Goal: Information Seeking & Learning: Learn about a topic

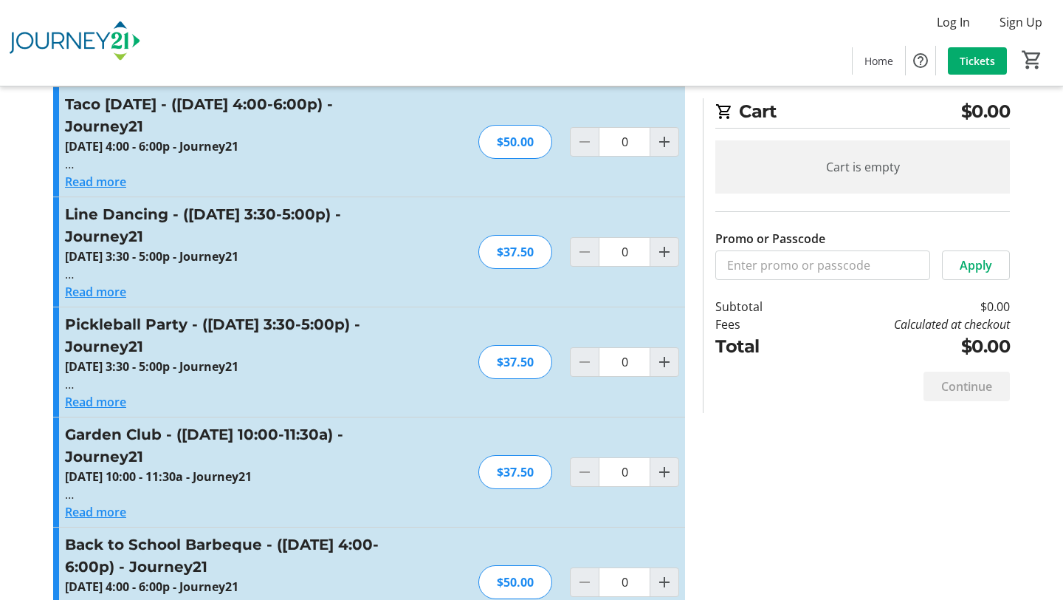
scroll to position [1396, 0]
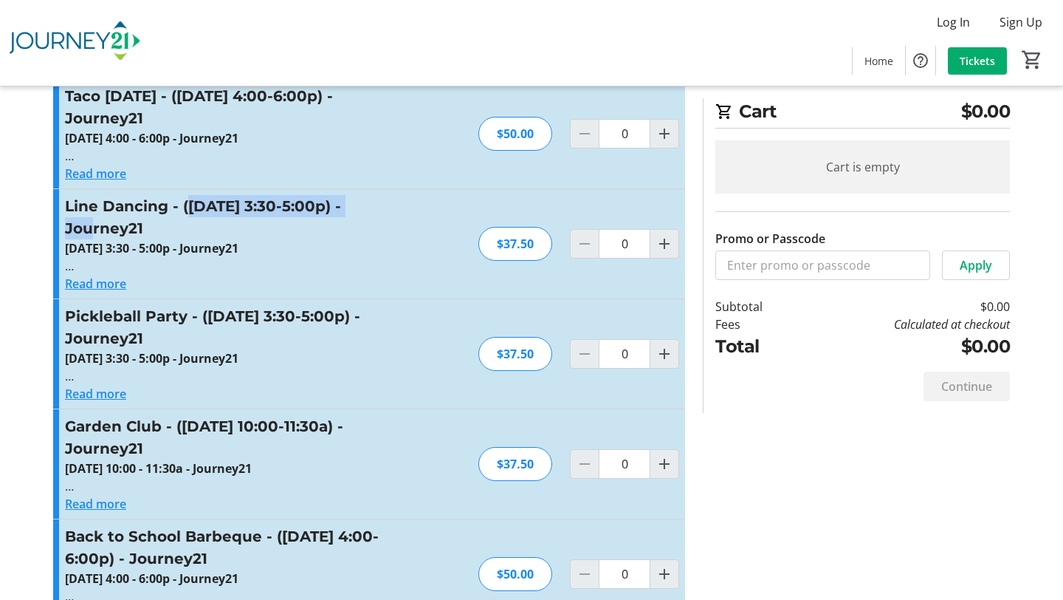
drag, startPoint x: 188, startPoint y: 208, endPoint x: 380, endPoint y: 212, distance: 192.1
click at [380, 212] on h3 "Line Dancing - ([DATE] 3:30-5:00p) - Journey21" at bounding box center [226, 217] width 323 height 44
copy h3 "[DATE] 3:30-5:00p"
click at [117, 283] on button "Read more" at bounding box center [95, 284] width 61 height 18
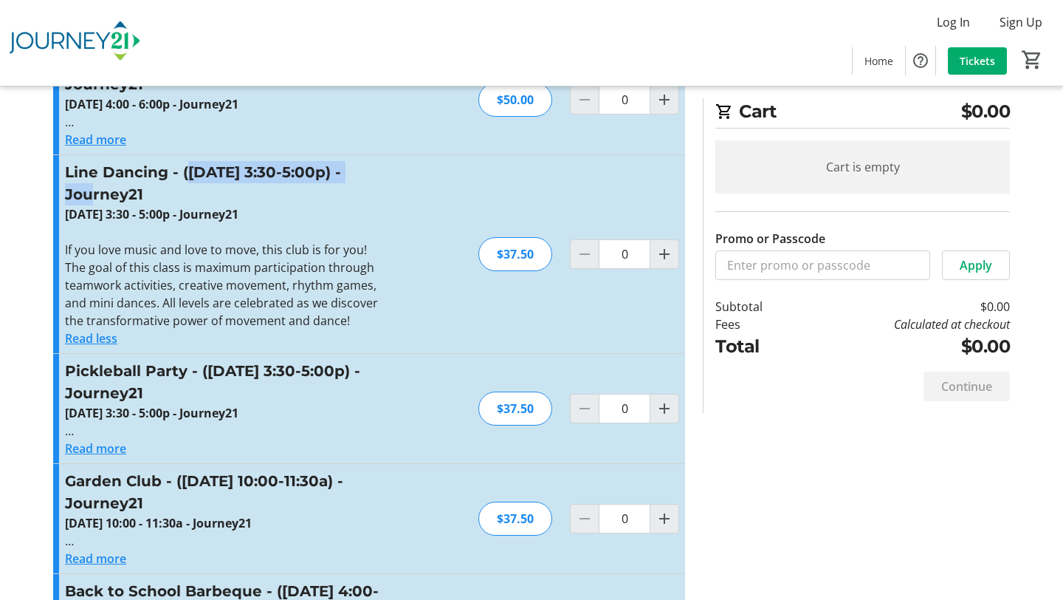
scroll to position [1438, 0]
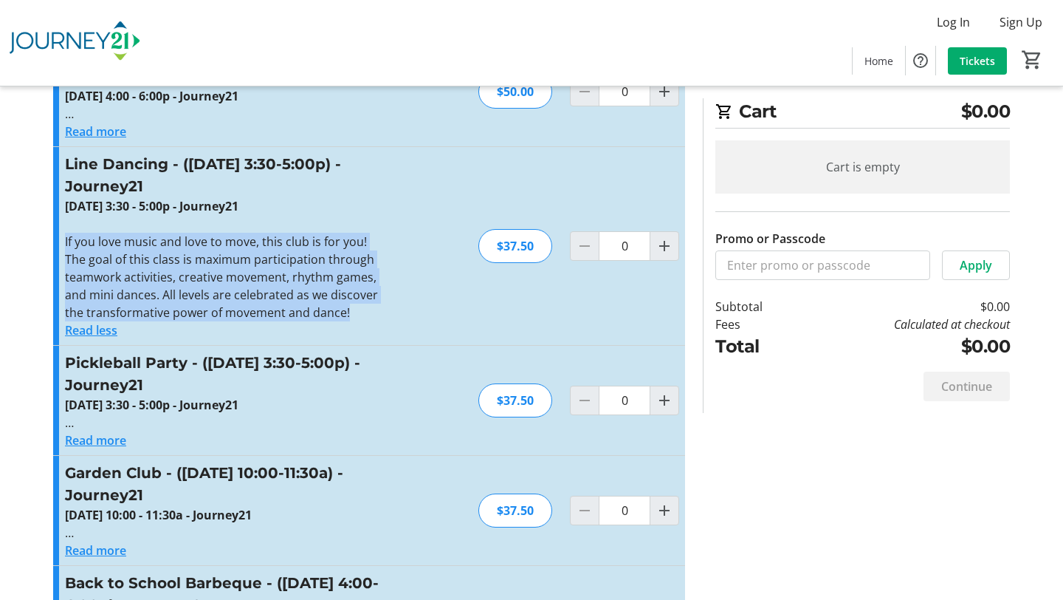
drag, startPoint x: 63, startPoint y: 240, endPoint x: 366, endPoint y: 311, distance: 311.0
click at [368, 312] on div "Line Dancing - ([DATE] 3:30-5:00p) - Journey21 [DATE] 3:30 - 5:00p - Journey21 …" at bounding box center [369, 246] width 632 height 198
copy p "If you love music and love to move, this club is for you! The goal of this clas…"
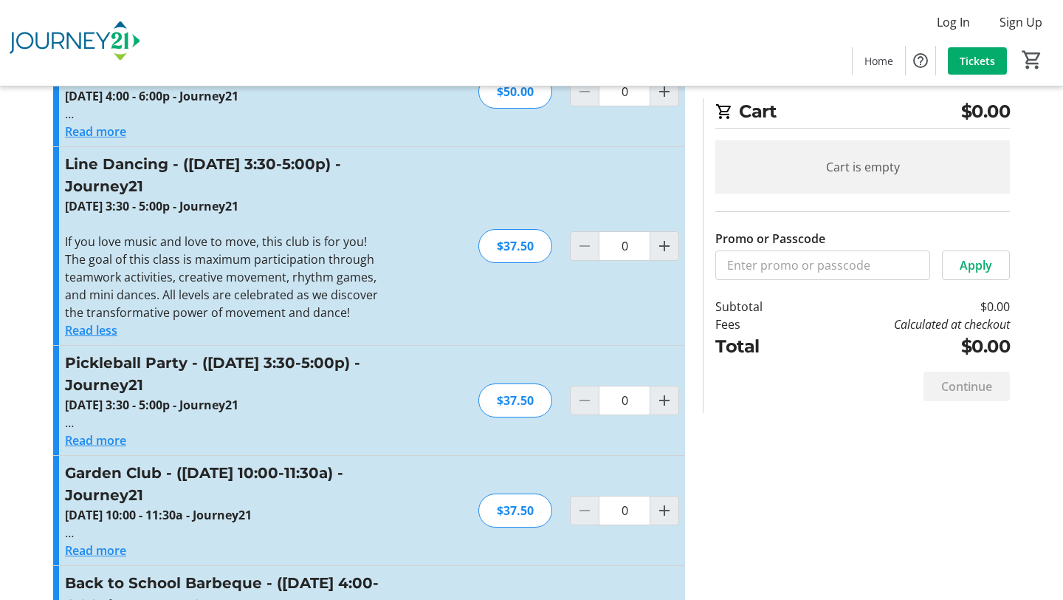
click at [416, 234] on div "Line Dancing - ([DATE] 3:30-5:00p) - Journey21 [DATE] 3:30 - 5:00p - Journey21 …" at bounding box center [369, 246] width 632 height 198
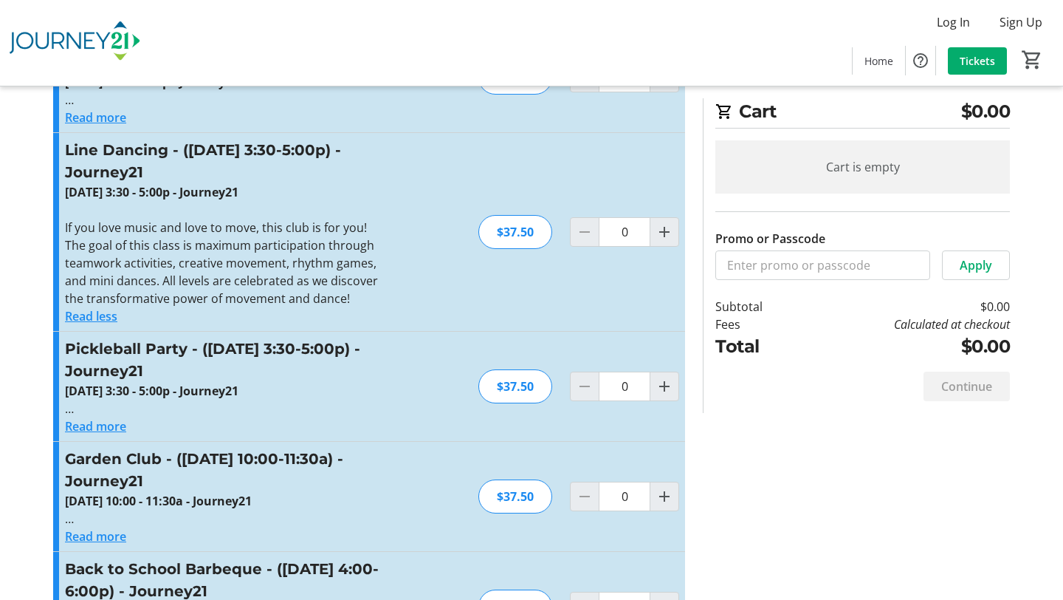
scroll to position [1453, 0]
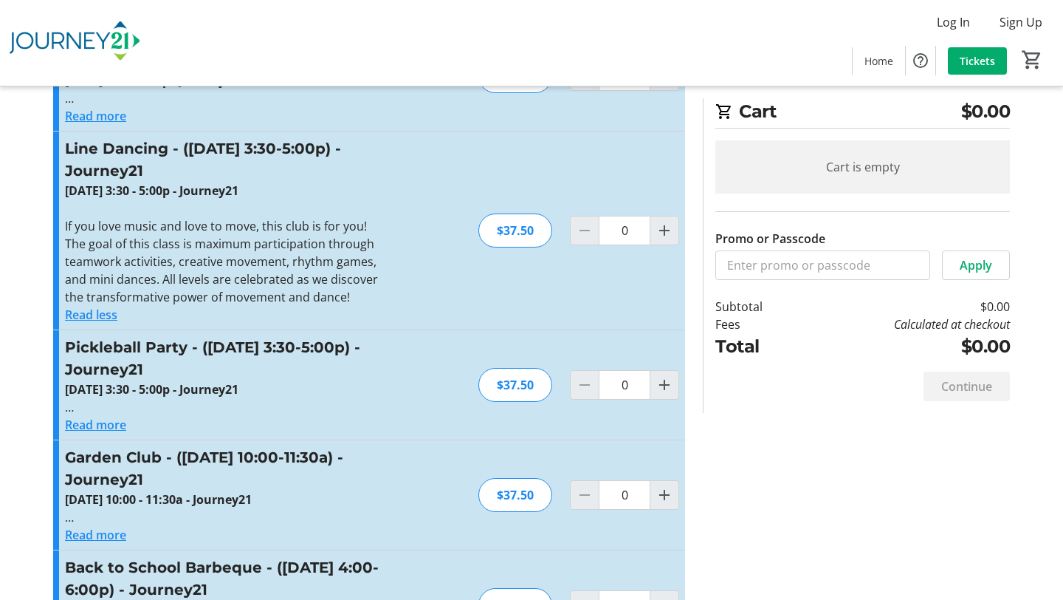
drag, startPoint x: 61, startPoint y: 188, endPoint x: 371, endPoint y: 190, distance: 310.2
click at [371, 190] on div "Line Dancing - ([DATE] 3:30-5:00p) - Journey21 [DATE] 3:30 - 5:00p - Journey21 …" at bounding box center [369, 230] width 632 height 198
click at [422, 268] on div "Line Dancing - ([DATE] 3:30-5:00p) - Journey21 [DATE] 3:30 - 5:00p - Journey21 …" at bounding box center [369, 230] width 632 height 198
drag, startPoint x: 66, startPoint y: 191, endPoint x: 394, endPoint y: 189, distance: 327.9
click at [394, 189] on div "Line Dancing - ([DATE] 3:30-5:00p) - Journey21 [DATE] 3:30 - 5:00p - Journey21 …" at bounding box center [369, 230] width 632 height 198
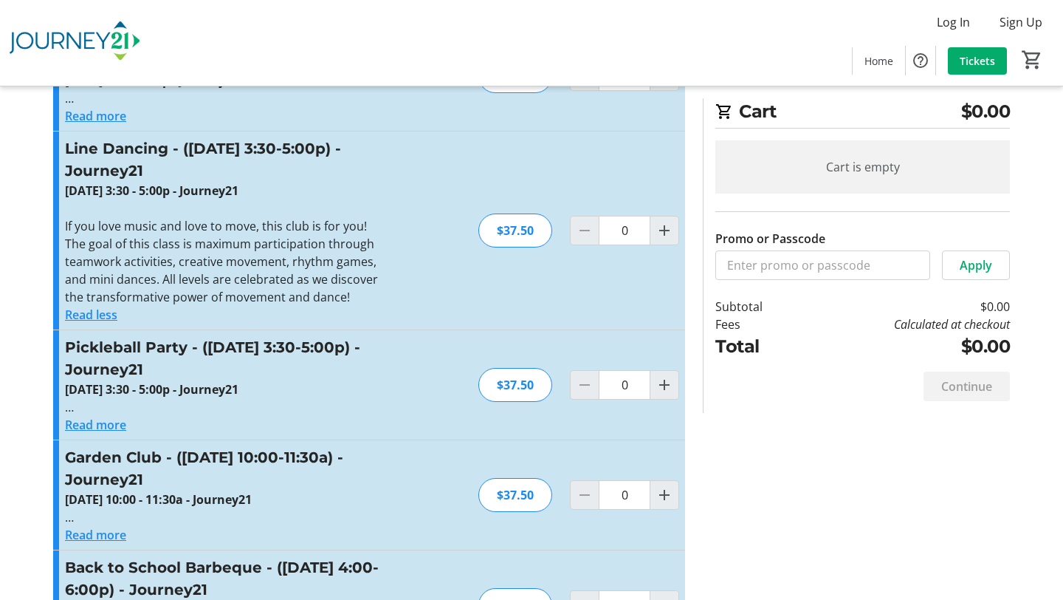
copy strong "[DATE] 3:30 - 5:00p - Journey21"
click at [417, 336] on div "Pickleball Party - ([DATE] 3:30-5:00p) - Journey21 [DATE] 3:30 - 5:00p - Journe…" at bounding box center [369, 384] width 632 height 109
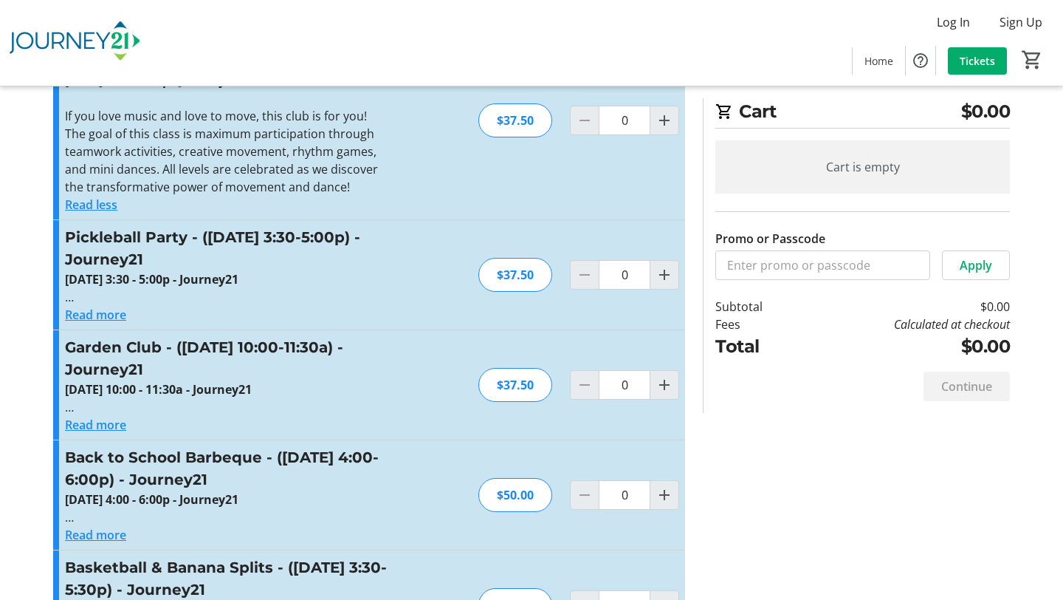
scroll to position [1565, 0]
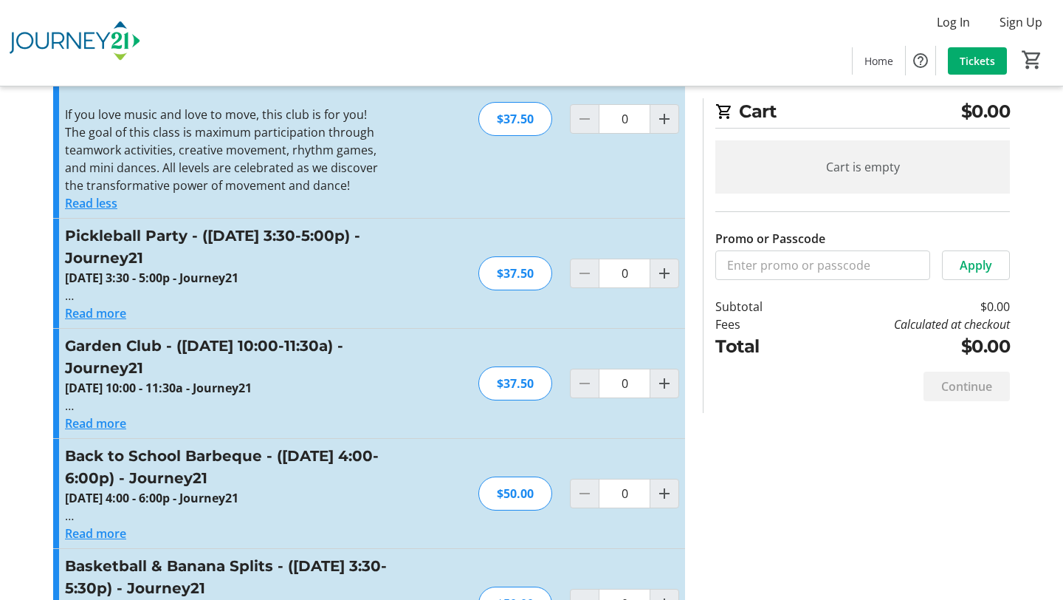
click at [346, 241] on h3 "Pickleball Party - ([DATE] 3:30-5:00p) - Journey21" at bounding box center [226, 246] width 323 height 44
drag, startPoint x: 66, startPoint y: 279, endPoint x: 379, endPoint y: 275, distance: 313.1
click at [380, 275] on p "[DATE] 3:30 - 5:00p - Journey21" at bounding box center [226, 278] width 323 height 18
copy strong "[DATE] 3:30 - 5:00p - Journey21"
click at [103, 307] on button "Read more" at bounding box center [95, 313] width 61 height 18
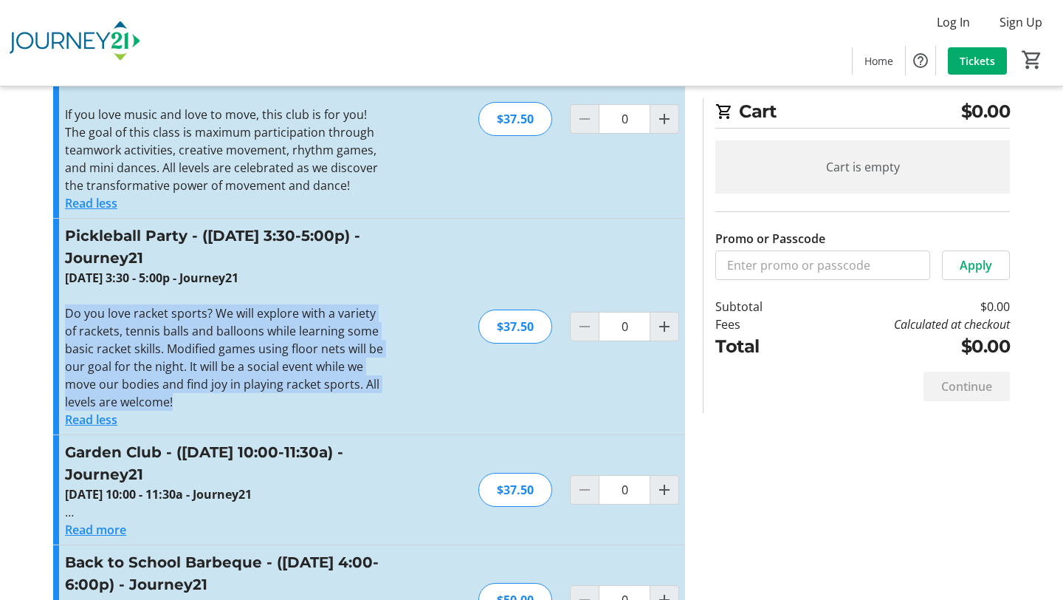
drag, startPoint x: 64, startPoint y: 316, endPoint x: 229, endPoint y: 401, distance: 185.3
click at [229, 401] on p "Do you love racket sports? We will explore with a variety of rackets, tennis ba…" at bounding box center [226, 357] width 323 height 106
copy p "Do you love racket sports? We will explore with a variety of rackets, tennis ba…"
click at [397, 370] on div "Pickleball Party - ([DATE] 3:30-5:00p) - Journey21 [DATE] 3:30 - 5:00p - Journe…" at bounding box center [369, 327] width 632 height 216
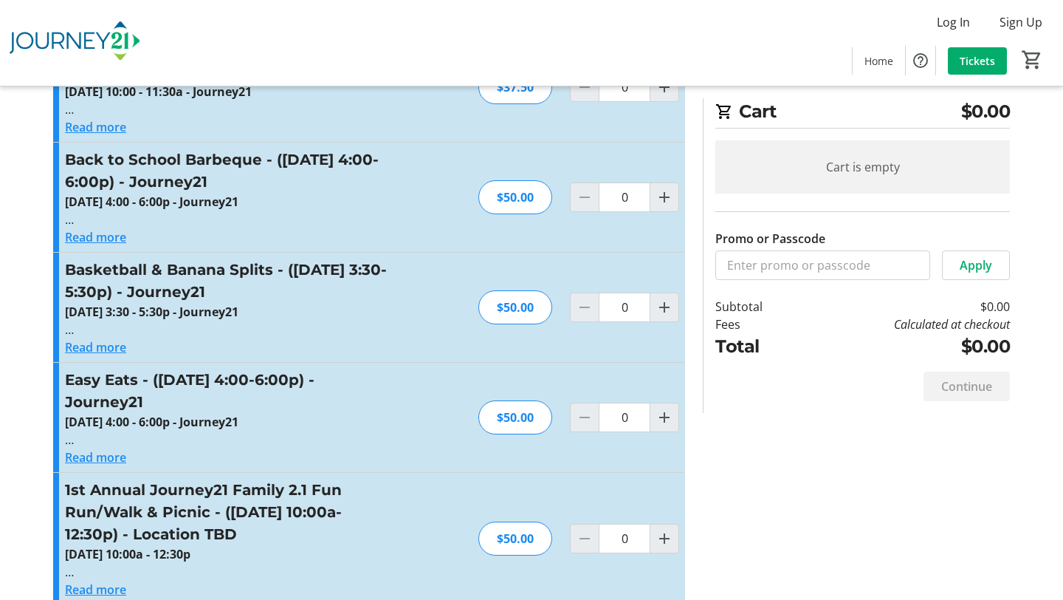
scroll to position [1969, 0]
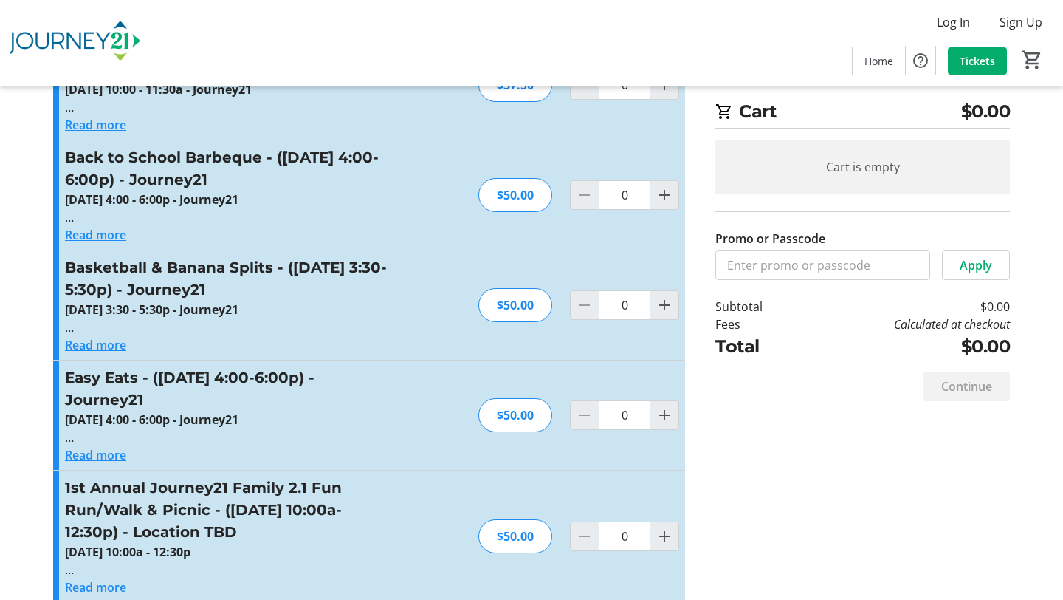
click at [111, 342] on button "Read more" at bounding box center [95, 345] width 61 height 18
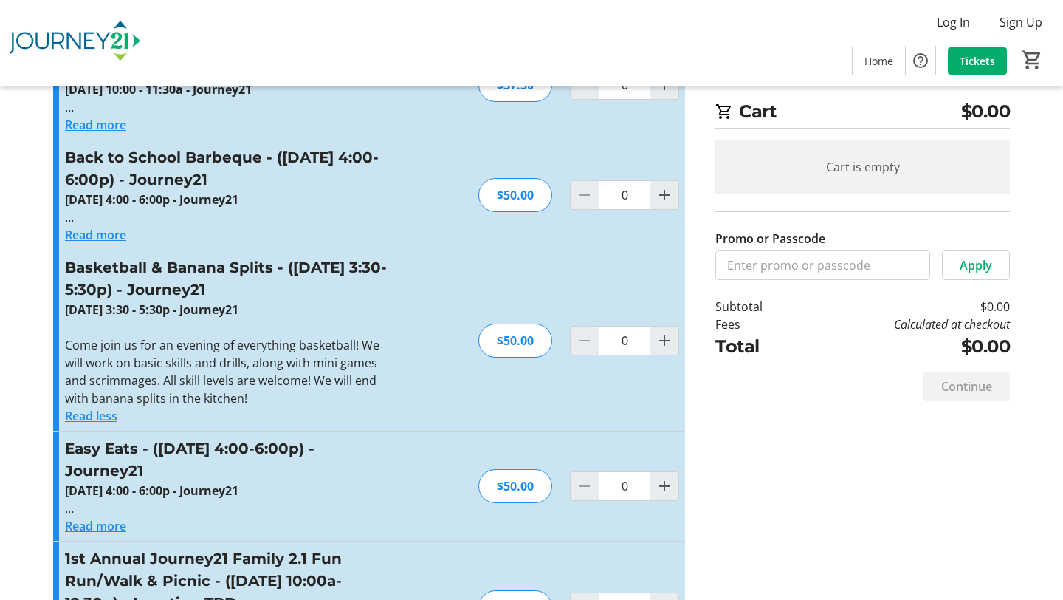
drag, startPoint x: 63, startPoint y: 307, endPoint x: 406, endPoint y: 306, distance: 343.4
click at [408, 307] on div "Basketball & Banana Splits - ([DATE] 3:30-5:30p) - Journey21 [DATE] 3:30 - 5:30…" at bounding box center [369, 340] width 632 height 180
copy strong "[DATE] 3:30 - 5:30p - Journey21"
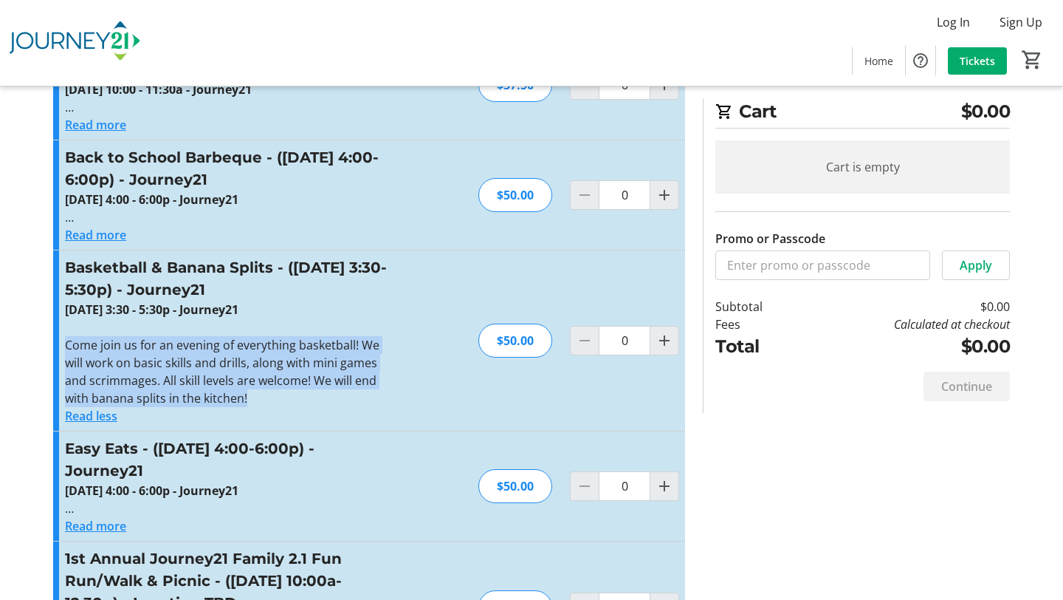
drag, startPoint x: 66, startPoint y: 346, endPoint x: 281, endPoint y: 405, distance: 222.0
click at [281, 405] on p "Come join us for an evening of everything basketball! We will work on basic ski…" at bounding box center [226, 371] width 323 height 71
copy p "Come join us for an evening of everything basketball! We will work on basic ski…"
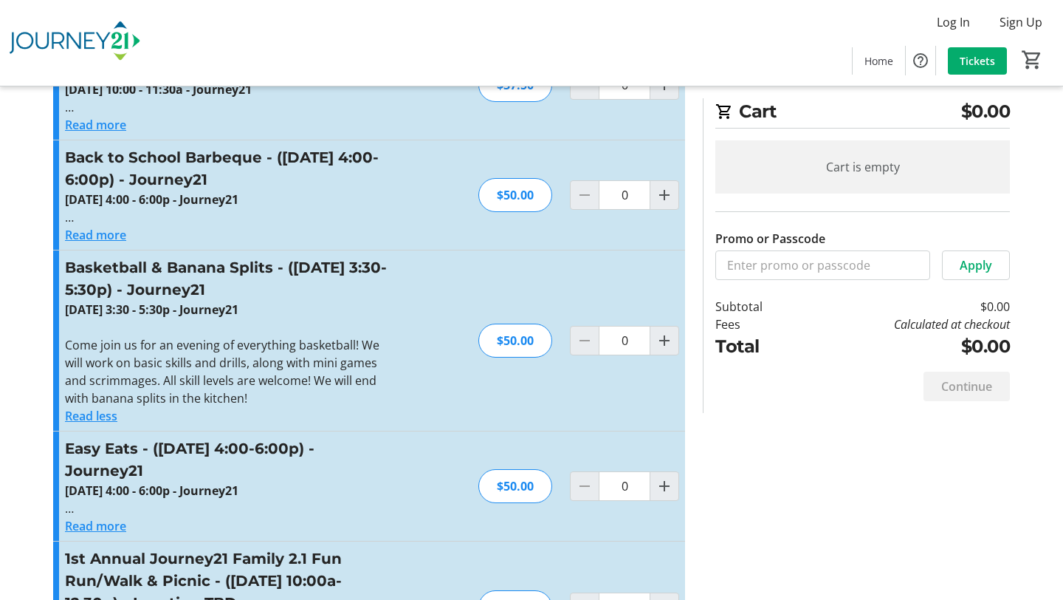
click at [367, 332] on p at bounding box center [226, 327] width 323 height 18
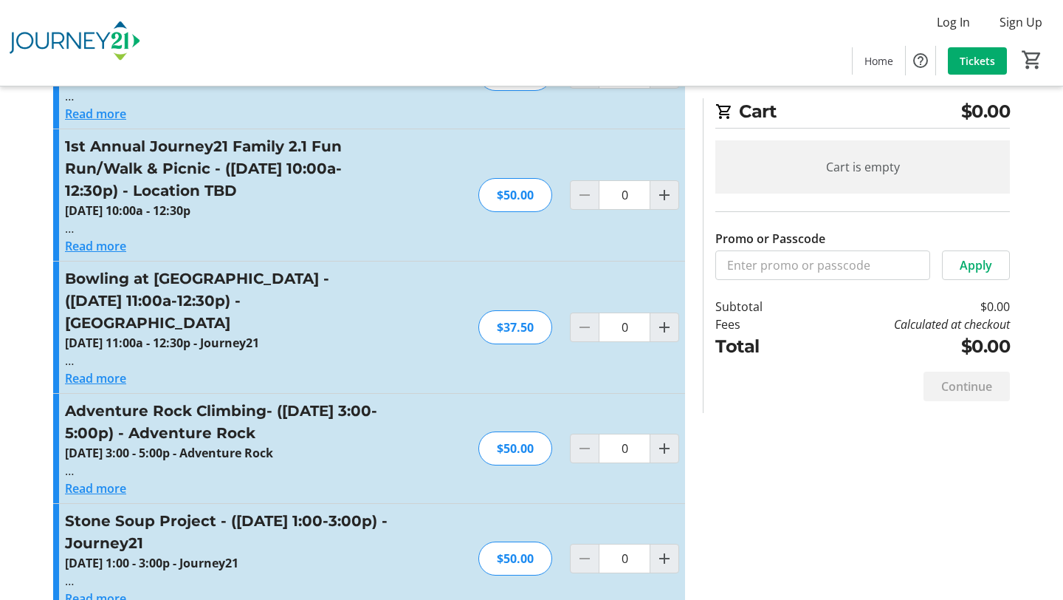
scroll to position [2412, 0]
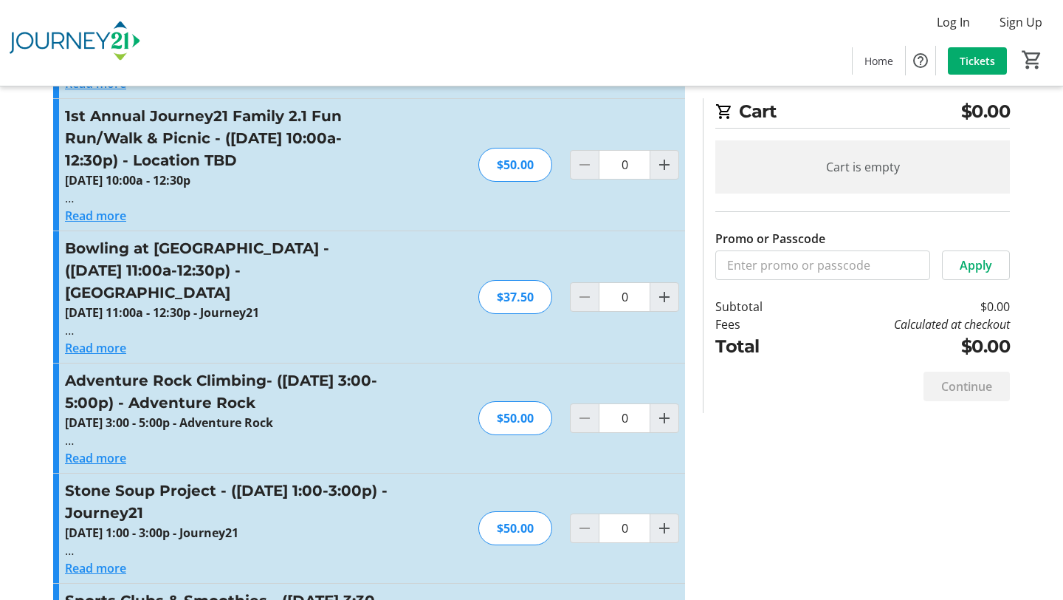
drag, startPoint x: 62, startPoint y: 289, endPoint x: 378, endPoint y: 294, distance: 316.1
click at [380, 295] on div "Bowling at [GEOGRAPHIC_DATA] - ([DATE] 11:00a-12:30p) - [GEOGRAPHIC_DATA] [DATE…" at bounding box center [369, 296] width 632 height 131
copy strong "[DATE] 11:00a - 12:30p - Journey21"
click at [351, 321] on p at bounding box center [226, 330] width 323 height 18
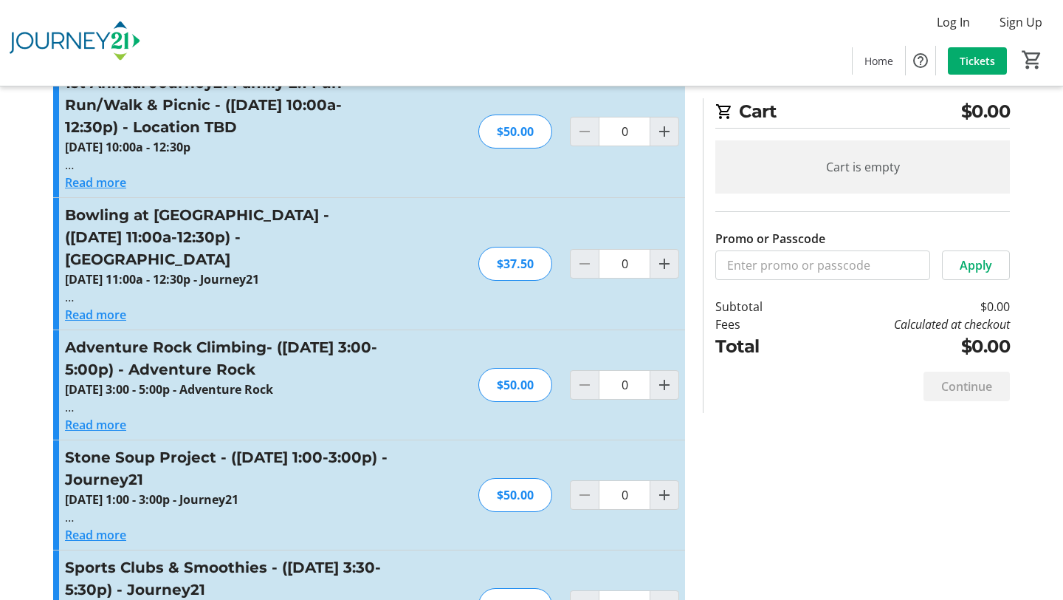
click at [104, 306] on button "Read more" at bounding box center [95, 315] width 61 height 18
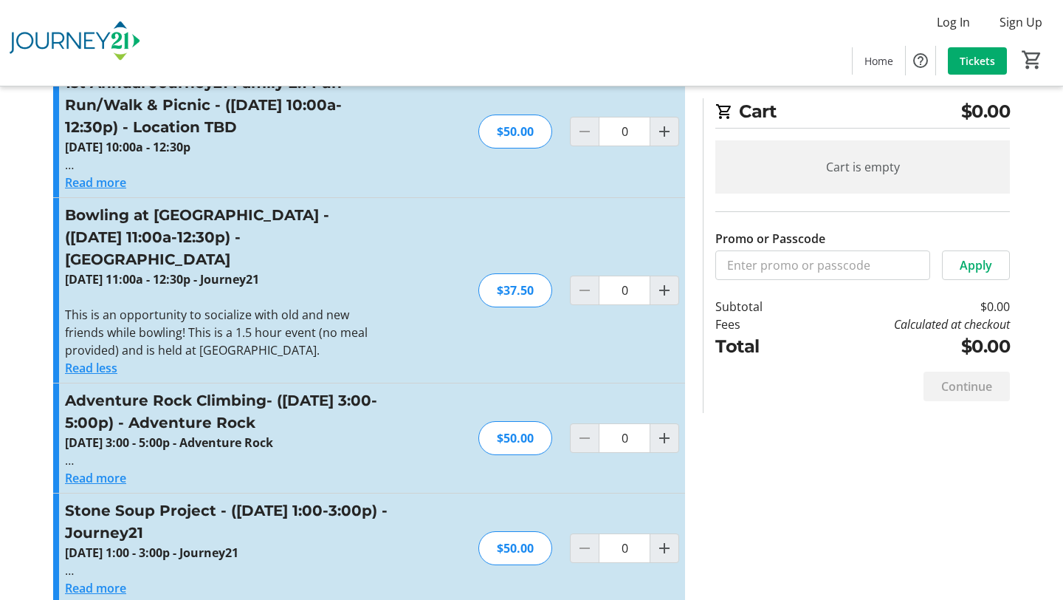
scroll to position [2494, 0]
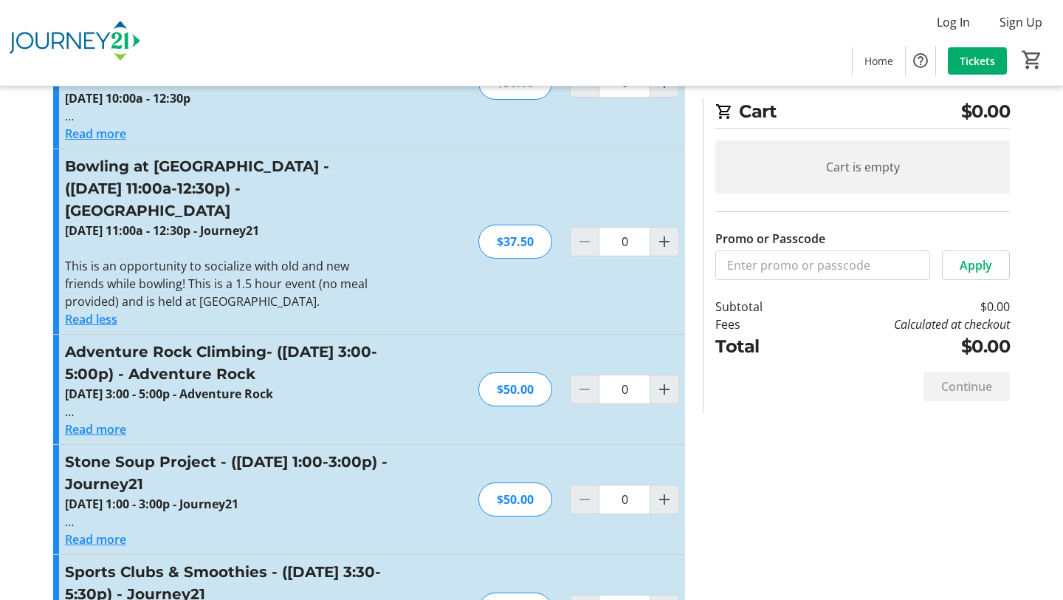
drag, startPoint x: 58, startPoint y: 241, endPoint x: 249, endPoint y: 289, distance: 196.5
click at [250, 290] on div "Bowling at [GEOGRAPHIC_DATA] - ([DATE] 11:00a-12:30p) - [GEOGRAPHIC_DATA] [DATE…" at bounding box center [369, 241] width 632 height 185
copy div "This is an opportunity to socialize with old and new friends while bowling! Thi…"
click at [334, 335] on div "Adventure Rock Climbing- ([DATE] 3:00-5:00p) - Adventure Rock [DATE] 3:00 - 5:0…" at bounding box center [369, 389] width 632 height 109
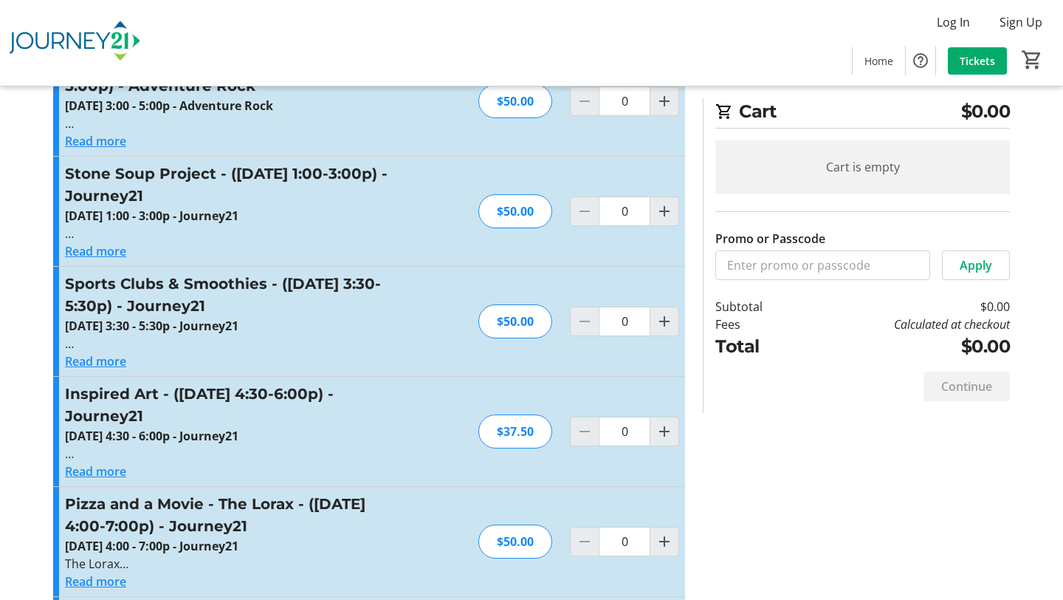
scroll to position [2785, 0]
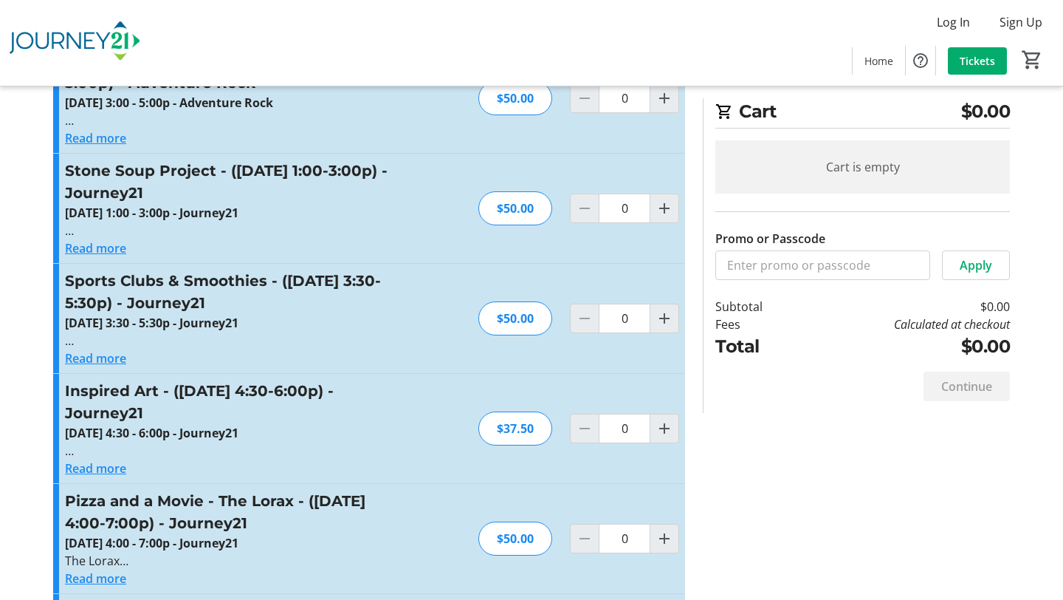
click at [95, 315] on strong "[DATE] 3:30 - 5:30p - Journey21" at bounding box center [152, 323] width 174 height 16
drag, startPoint x: 66, startPoint y: 300, endPoint x: 410, endPoint y: 307, distance: 343.5
click at [410, 307] on div "Sports Clubs & Smoothies - ([DATE] 3:30-5:30p) - Journey21 [DATE] 3:30 - 5:30p …" at bounding box center [369, 318] width 632 height 109
copy strong "[DATE] 3:30 - 5:30p - Journey21"
click at [165, 332] on p at bounding box center [226, 341] width 323 height 18
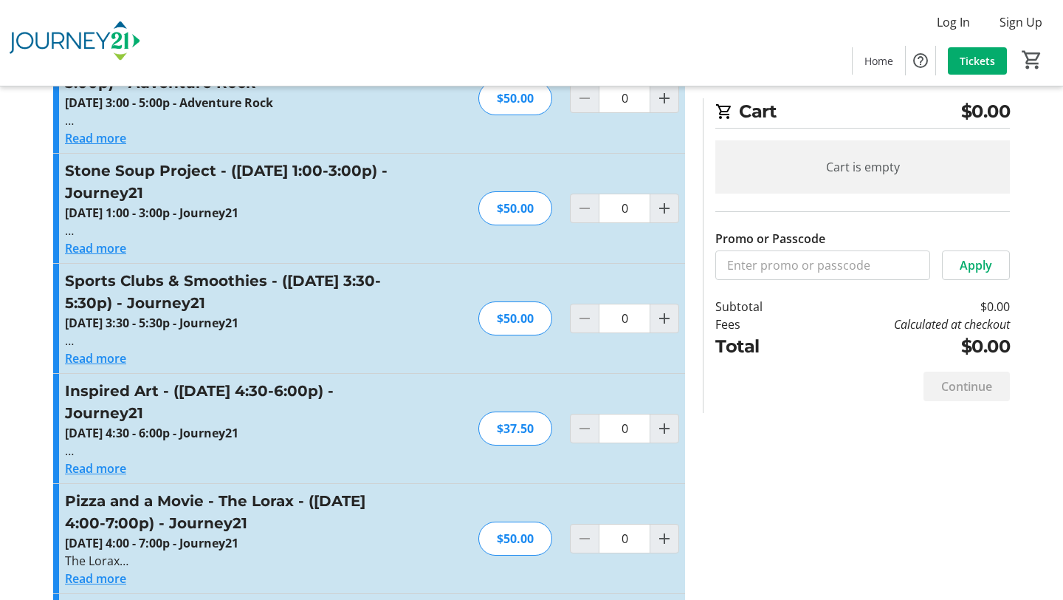
click at [118, 349] on button "Read more" at bounding box center [95, 358] width 61 height 18
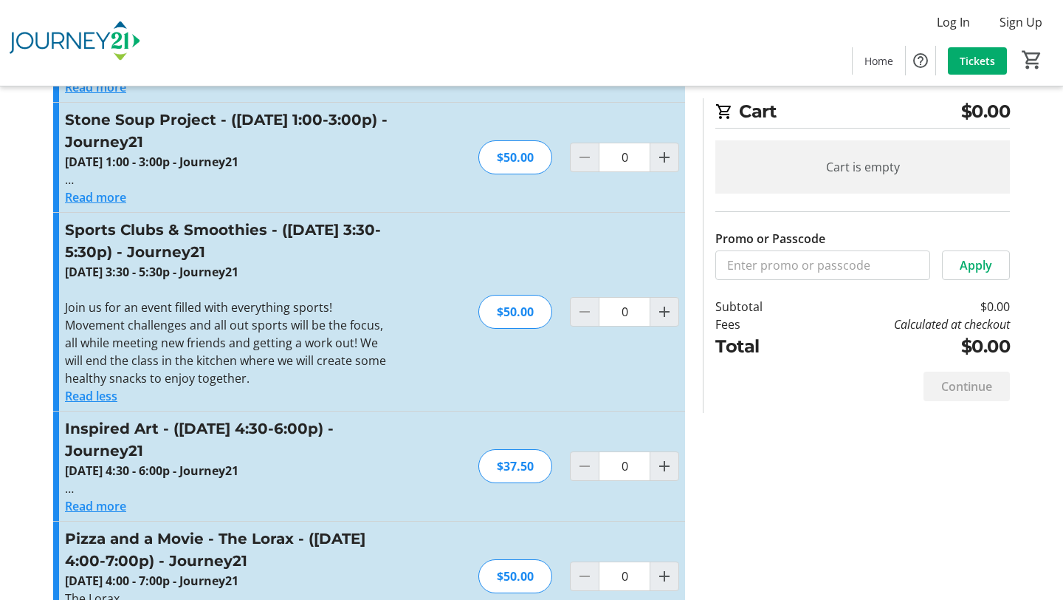
scroll to position [2839, 0]
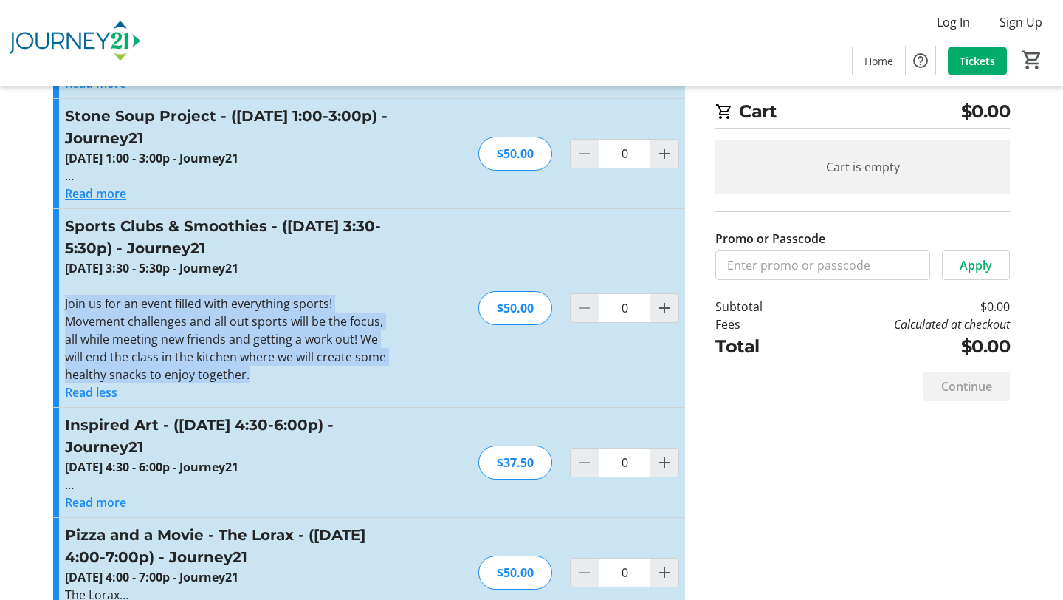
drag, startPoint x: 63, startPoint y: 281, endPoint x: 289, endPoint y: 353, distance: 237.3
click at [289, 353] on div "Sports Clubs & Smoothies - ([DATE] 3:30-5:30p) - Journey21 [DATE] 3:30 - 5:30p …" at bounding box center [369, 308] width 632 height 198
click at [424, 352] on div "Sports Clubs & Smoothies - ([DATE] 3:30-5:30p) - Journey21 [DATE] 3:30 - 5:30p …" at bounding box center [369, 308] width 632 height 198
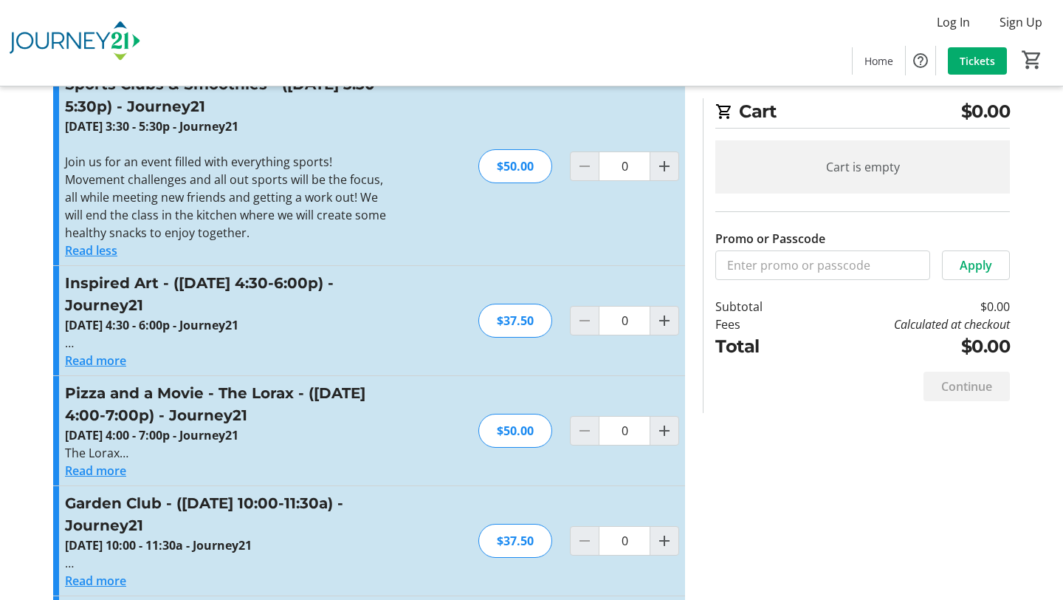
scroll to position [2976, 0]
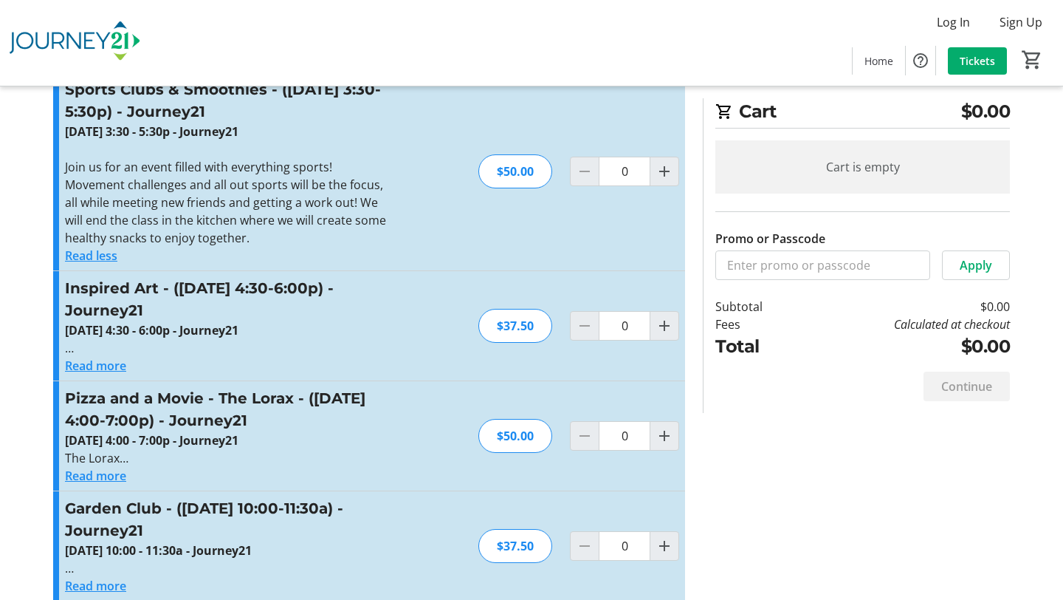
drag, startPoint x: 66, startPoint y: 306, endPoint x: 372, endPoint y: 303, distance: 305.7
click at [374, 321] on p "[DATE] 4:30 - 6:00p - Journey21" at bounding box center [226, 330] width 323 height 18
click at [118, 357] on button "Read more" at bounding box center [95, 366] width 61 height 18
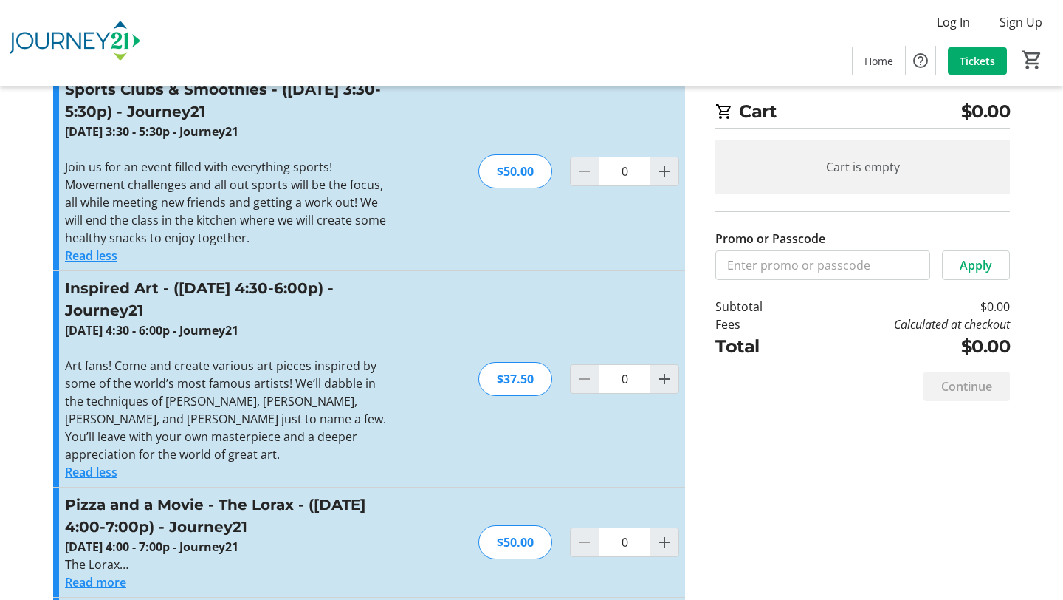
scroll to position [2983, 0]
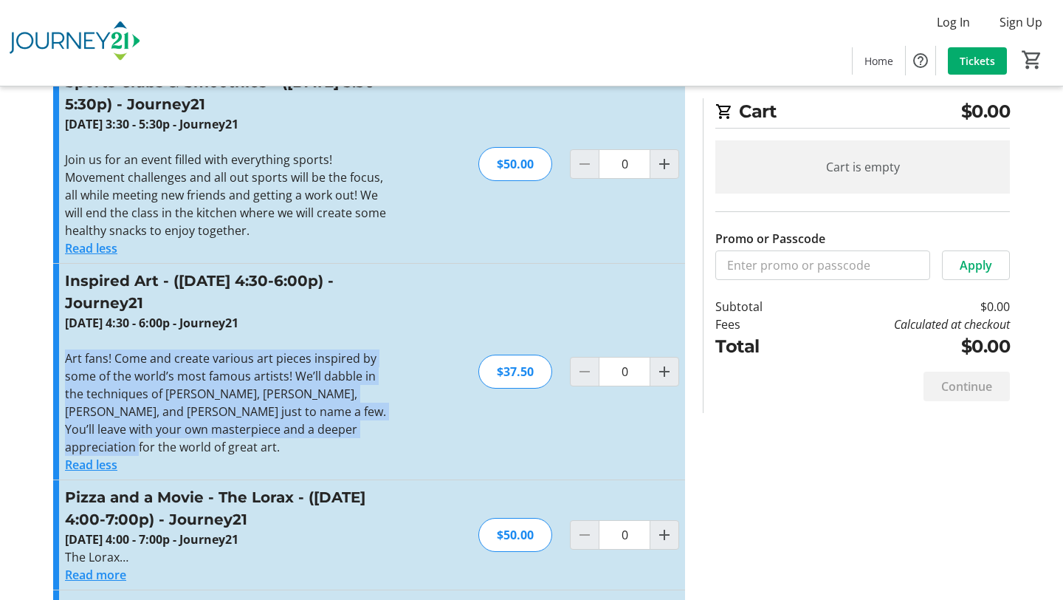
drag, startPoint x: 61, startPoint y: 336, endPoint x: 390, endPoint y: 413, distance: 337.5
click at [390, 413] on div "Inspired Art - ([DATE] 4:30-6:00p) - Journey21 [DATE] 4:30 - 6:00p - Journey21 …" at bounding box center [369, 372] width 632 height 216
click at [357, 349] on p "Art fans! Come and create various art pieces inspired by some of the world’s mo…" at bounding box center [226, 402] width 323 height 106
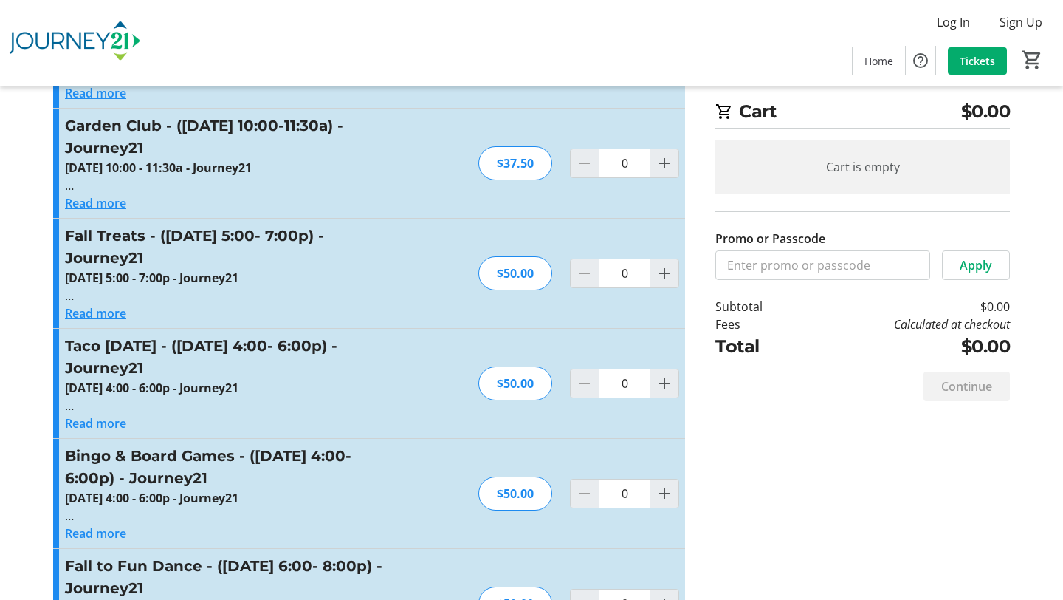
scroll to position [3468, 0]
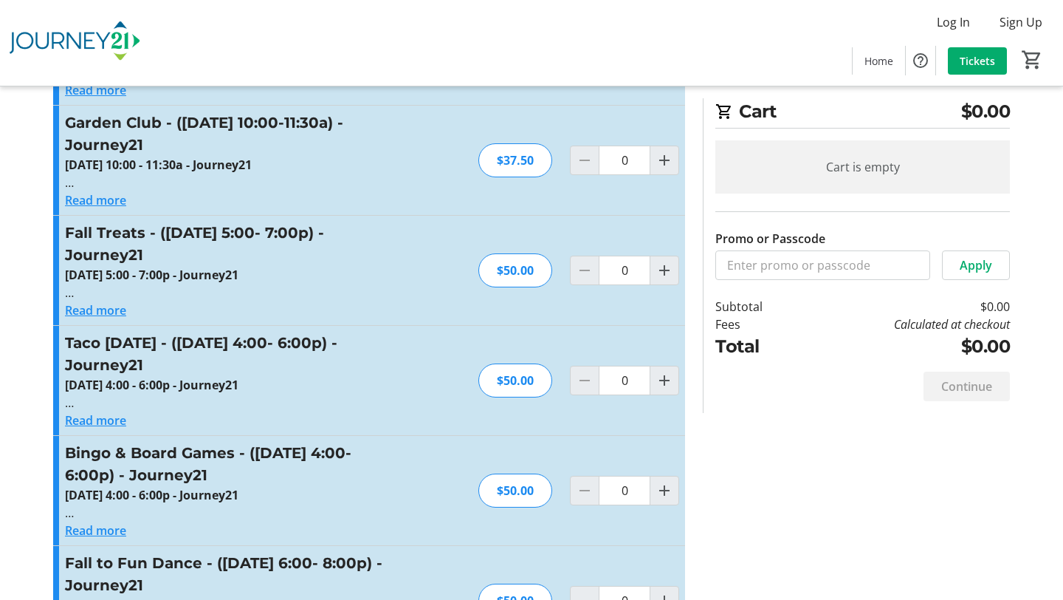
click at [288, 301] on div "Read more" at bounding box center [226, 310] width 323 height 18
drag, startPoint x: 64, startPoint y: 236, endPoint x: 354, endPoint y: 237, distance: 290.2
click at [354, 237] on div "Fall Treats - ([DATE] 5:00- 7:00p) - Journey21 [DATE] 5:00 - 7:00p - Journey21 …" at bounding box center [369, 270] width 632 height 109
click at [102, 301] on button "Read more" at bounding box center [95, 310] width 61 height 18
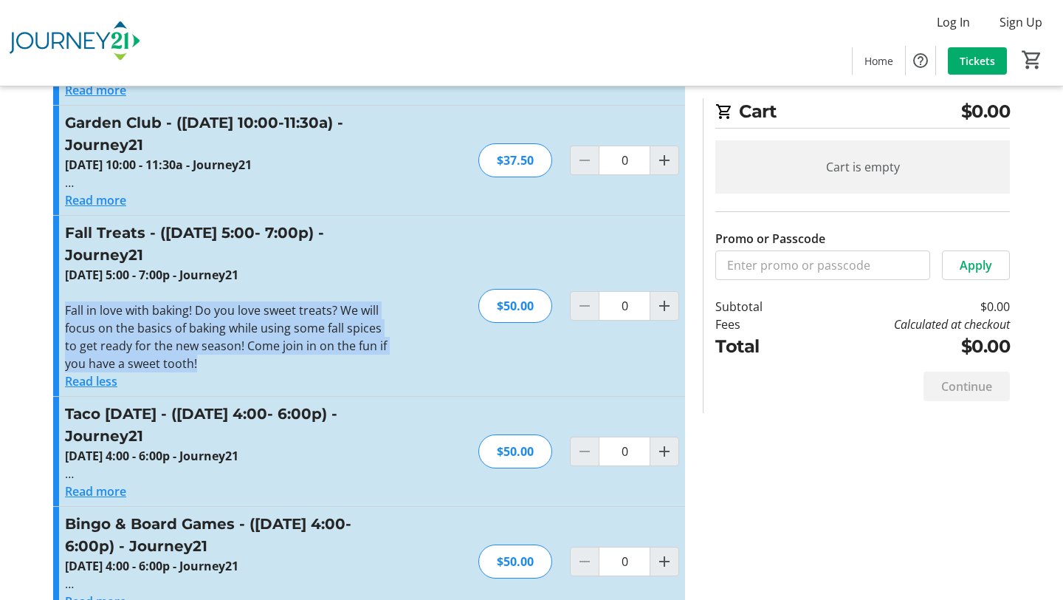
drag, startPoint x: 64, startPoint y: 270, endPoint x: 230, endPoint y: 326, distance: 174.7
click at [230, 326] on p "Fall in love with baking! Do you love sweet treats? We will focus on the basics…" at bounding box center [226, 336] width 323 height 71
click at [426, 397] on div "Taco [DATE] - ([DATE] 4:00- 6:00p) - Journey21 [DATE] 4:00 - 6:00p - Journey21 …" at bounding box center [369, 451] width 632 height 109
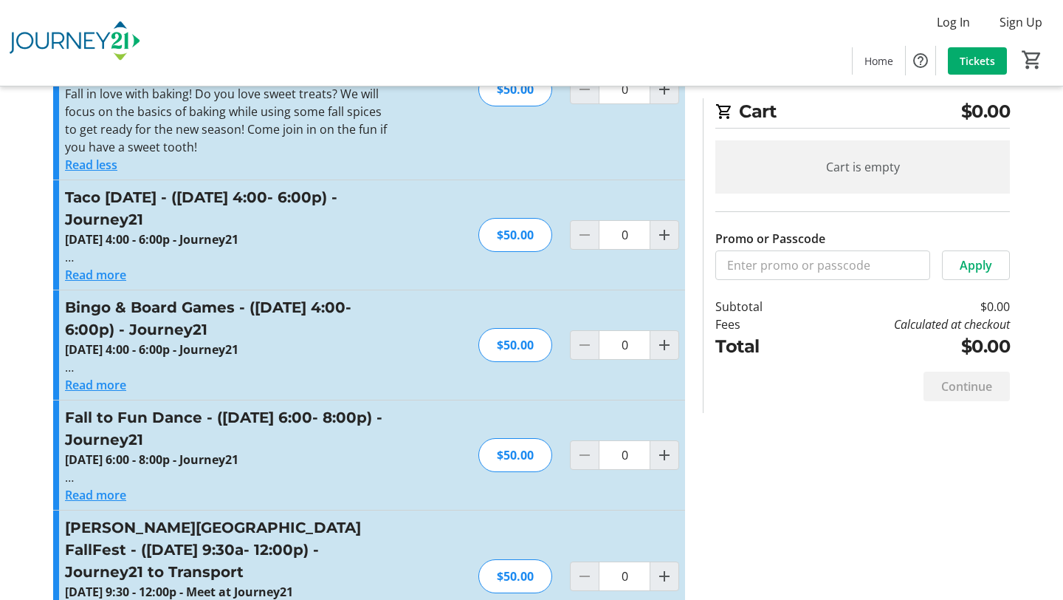
scroll to position [3688, 0]
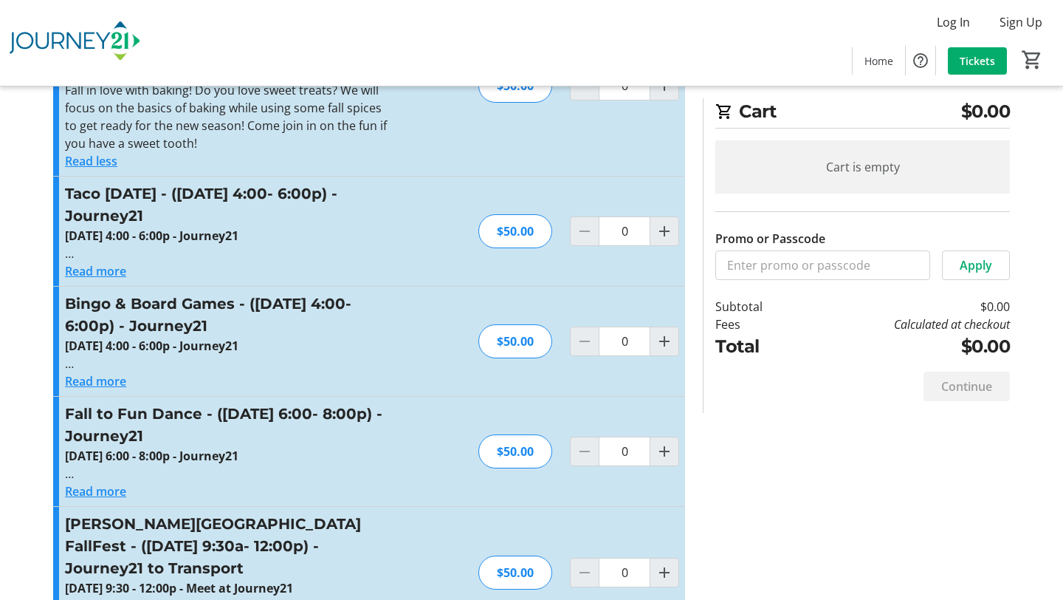
drag, startPoint x: 63, startPoint y: 308, endPoint x: 378, endPoint y: 310, distance: 315.3
click at [378, 310] on div "Bingo & Board Games - ([DATE] 4:00- 6:00p) - Journey21 [DATE] 4:00 - 6:00p - Jo…" at bounding box center [369, 341] width 632 height 109
click at [114, 372] on button "Read more" at bounding box center [95, 381] width 61 height 18
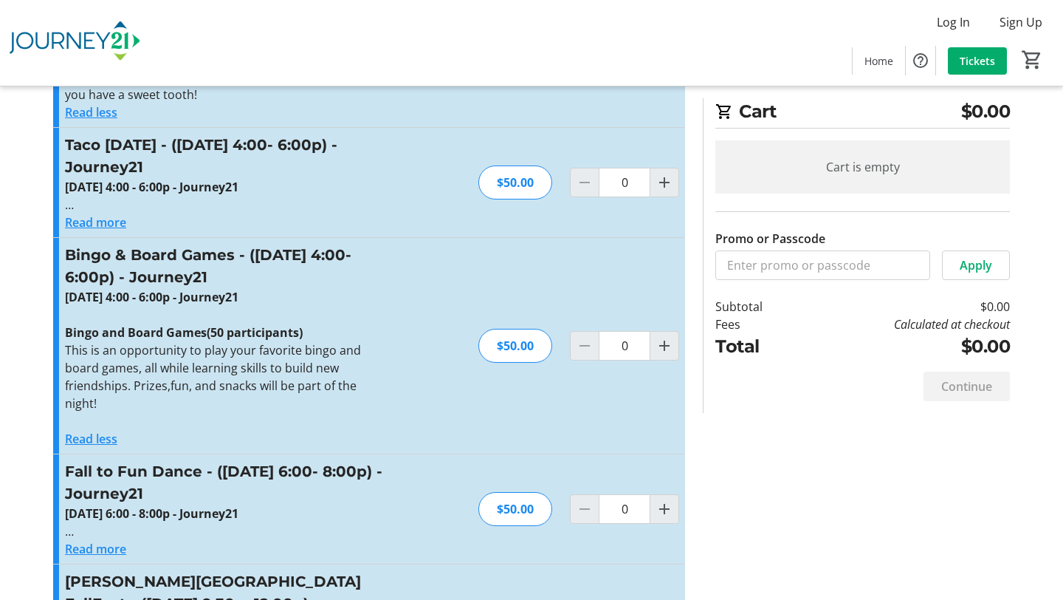
scroll to position [3761, 0]
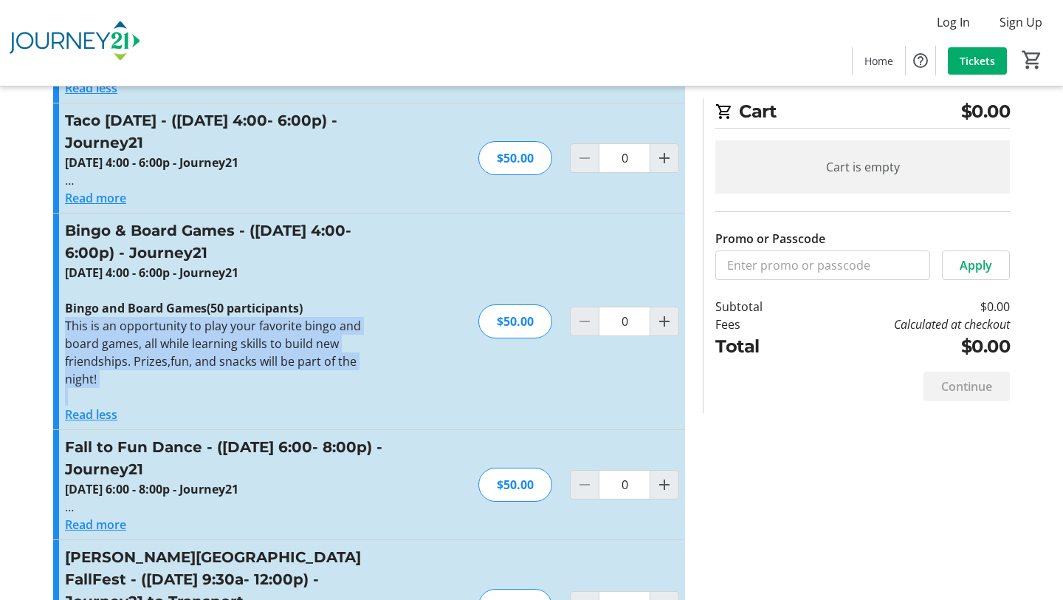
drag, startPoint x: 65, startPoint y: 286, endPoint x: 168, endPoint y: 362, distance: 128.3
click at [168, 362] on div "[DATE] 4:00 - 6:00p - Journey21 Bingo and Board Games(50 participants) This is …" at bounding box center [226, 335] width 323 height 142
